Goal: Task Accomplishment & Management: Manage account settings

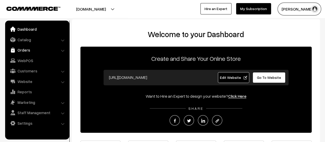
click at [20, 50] on link "Orders" at bounding box center [36, 49] width 61 height 9
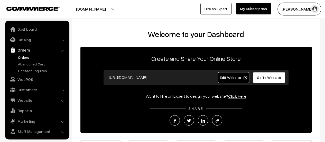
click at [24, 56] on link "Orders" at bounding box center [42, 57] width 51 height 5
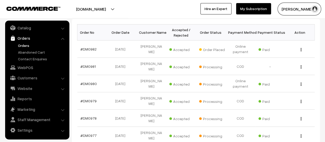
scroll to position [87, 0]
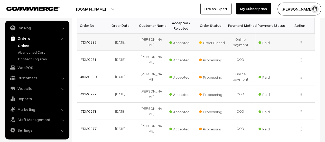
click at [84, 40] on link "#DM0982" at bounding box center [89, 42] width 16 height 4
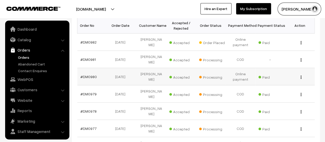
scroll to position [12, 0]
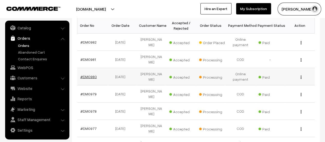
click at [87, 74] on link "#DM0980" at bounding box center [89, 76] width 16 height 4
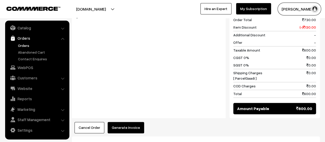
scroll to position [391, 0]
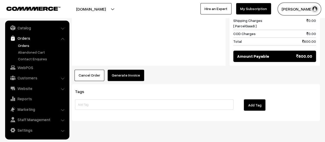
click at [121, 69] on button "Generate Invoice" at bounding box center [126, 74] width 37 height 11
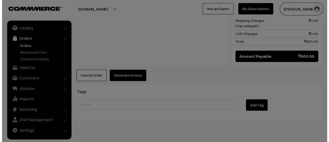
scroll to position [392, 0]
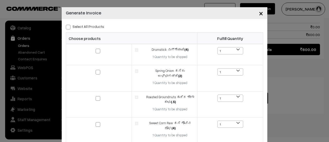
click at [66, 26] on span at bounding box center [68, 27] width 5 height 5
click at [66, 26] on input "Select All Products" at bounding box center [67, 25] width 3 height 3
checkbox input "true"
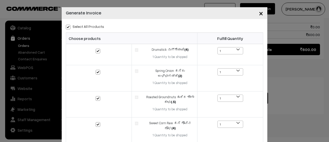
checkbox input "true"
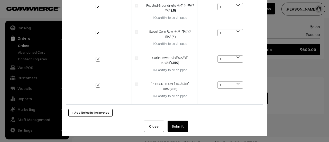
click at [178, 123] on button "Submit" at bounding box center [178, 125] width 21 height 11
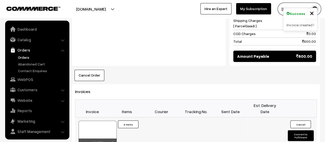
scroll to position [12, 0]
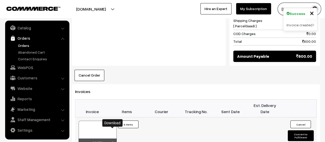
click at [112, 141] on icon at bounding box center [112, 142] width 3 height 3
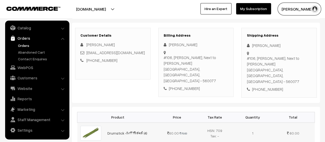
scroll to position [74, 0]
drag, startPoint x: 164, startPoint y: 56, endPoint x: 228, endPoint y: 69, distance: 65.0
click at [228, 69] on div "#106, kumari Tusti Rachenahalli, Next to Chamundeshwari temple Bengaluru, Karna…" at bounding box center [196, 68] width 65 height 29
copy div "#106, kumari Tusti Rachenahalli, Next to Chamundeshwari temple Bengaluru, Karna…"
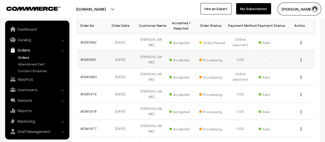
scroll to position [12, 0]
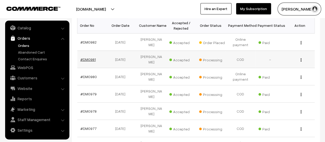
click at [90, 57] on link "#DM0981" at bounding box center [88, 59] width 15 height 4
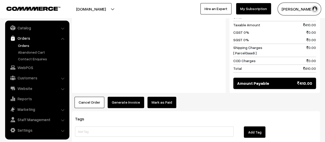
scroll to position [409, 0]
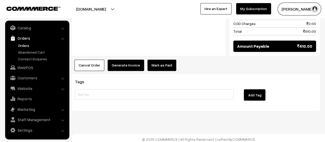
click at [121, 62] on button "Generate Invoice" at bounding box center [126, 64] width 37 height 11
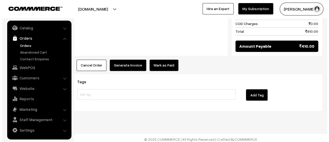
scroll to position [409, 0]
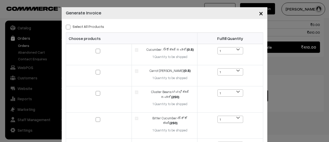
click at [66, 27] on span at bounding box center [68, 27] width 5 height 5
click at [66, 27] on input "Select All Products" at bounding box center [67, 25] width 3 height 3
checkbox input "true"
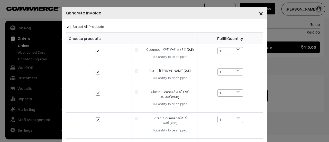
checkbox input "true"
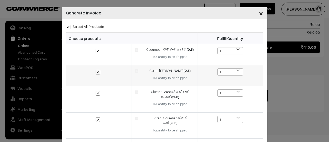
scroll to position [107, 0]
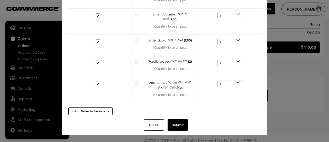
click at [174, 124] on button "Submit" at bounding box center [178, 124] width 21 height 11
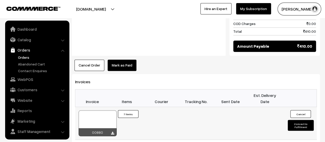
scroll to position [12, 0]
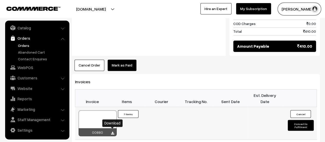
click at [113, 131] on icon at bounding box center [112, 132] width 3 height 3
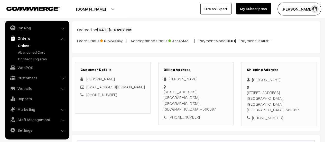
scroll to position [26, 0]
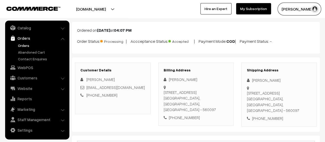
drag, startPoint x: 164, startPoint y: 91, endPoint x: 222, endPoint y: 109, distance: 60.7
click at [222, 109] on div "[STREET_ADDRESS]" at bounding box center [196, 100] width 65 height 23
copy div "[STREET_ADDRESS]"
click at [25, 53] on link "Abandoned Cart" at bounding box center [42, 51] width 51 height 5
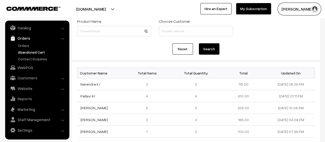
scroll to position [34, 0]
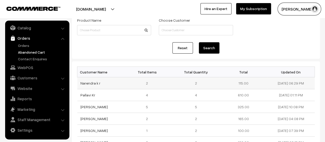
drag, startPoint x: 101, startPoint y: 83, endPoint x: 79, endPoint y: 84, distance: 21.9
click at [79, 84] on td "Narendra k r" at bounding box center [101, 83] width 48 height 12
copy link "Narendra k r"
click at [88, 83] on link "Narendra k r" at bounding box center [91, 83] width 20 height 4
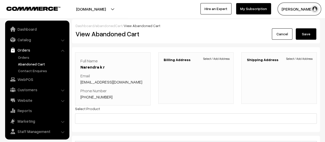
scroll to position [12, 0]
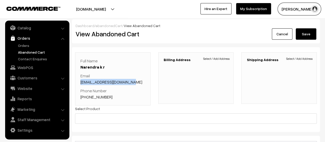
drag, startPoint x: 134, startPoint y: 83, endPoint x: 78, endPoint y: 82, distance: 55.1
click at [78, 82] on div "Full Name Narendra k r Email [EMAIL_ADDRESS][DOMAIN_NAME] Phone Number [PHONE_N…" at bounding box center [113, 78] width 76 height 53
copy link "[EMAIL_ADDRESS][DOMAIN_NAME]"
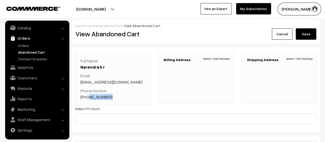
drag, startPoint x: 111, startPoint y: 96, endPoint x: 86, endPoint y: 96, distance: 24.7
click at [86, 96] on p "Phone Number [PHONE_NUMBER]" at bounding box center [113, 93] width 65 height 12
copy link "9448936534"
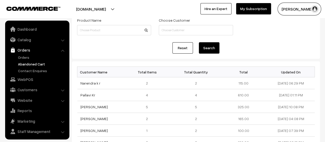
scroll to position [12, 0]
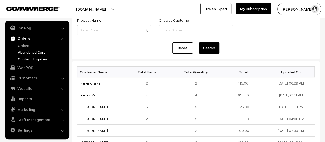
click at [31, 58] on link "Contact Enquires" at bounding box center [42, 58] width 51 height 5
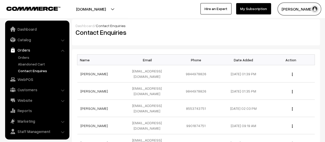
scroll to position [12, 0]
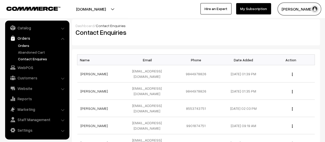
click at [21, 44] on link "Orders" at bounding box center [42, 45] width 51 height 5
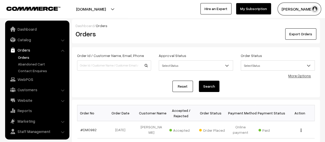
scroll to position [12, 0]
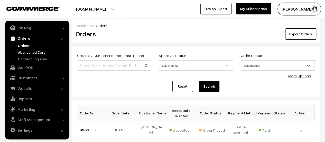
click at [28, 51] on link "Abandoned Cart" at bounding box center [42, 51] width 51 height 5
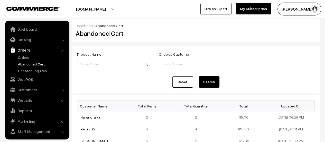
scroll to position [12, 0]
